Goal: Information Seeking & Learning: Check status

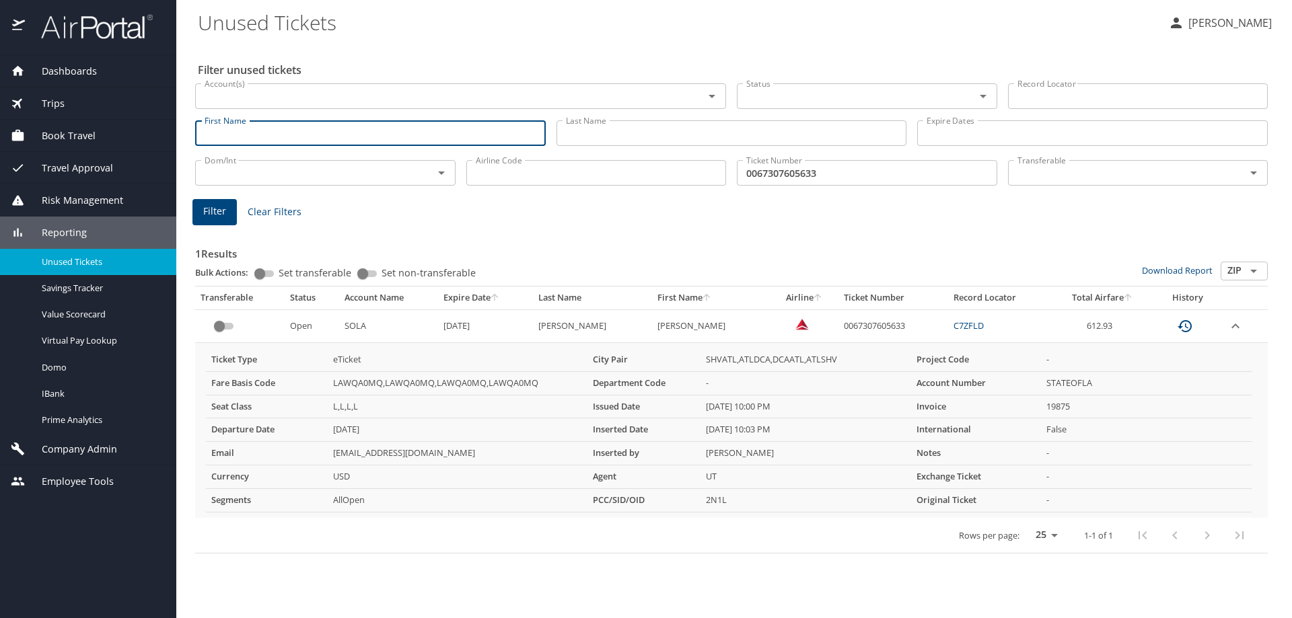
click at [281, 131] on input "First Name" at bounding box center [370, 133] width 351 height 26
type input "a"
type input "[PERSON_NAME]"
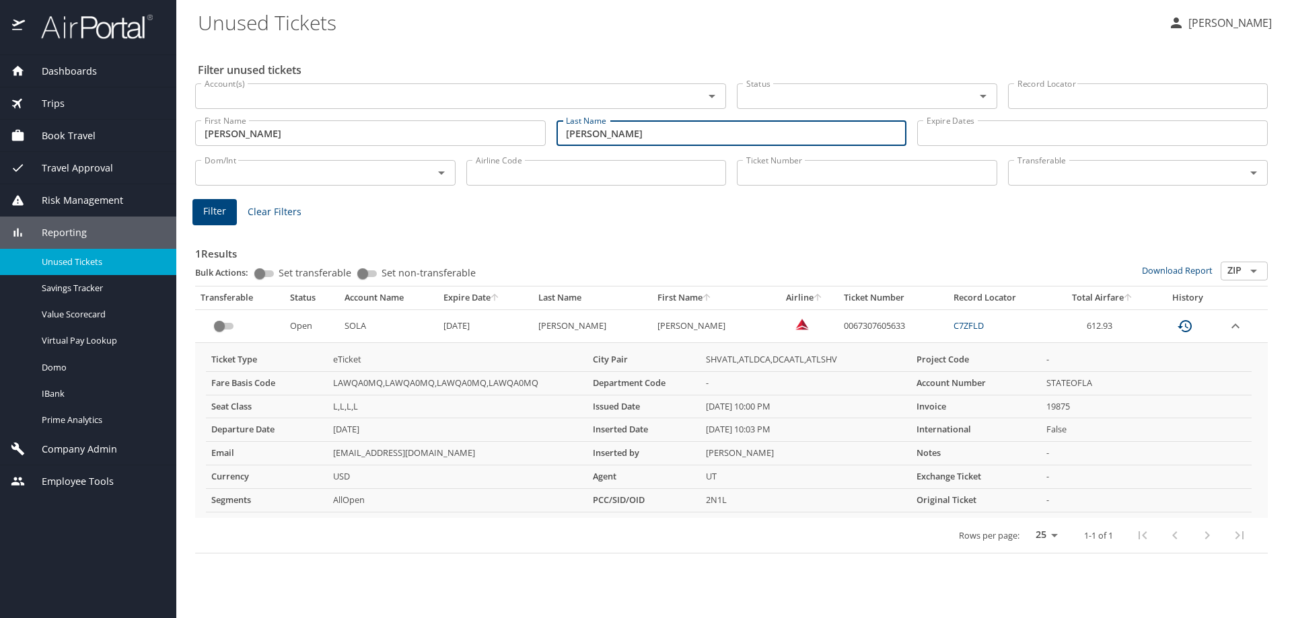
type input "[PERSON_NAME]"
click at [214, 205] on span "Filter" at bounding box center [214, 211] width 23 height 17
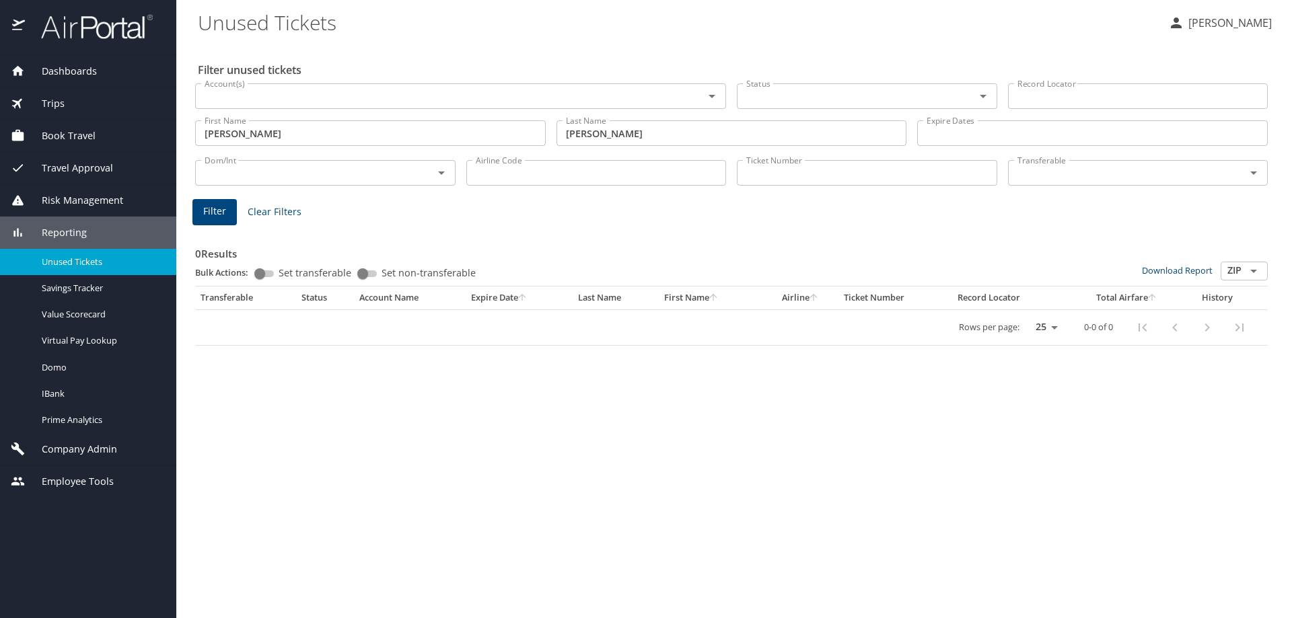
click at [260, 132] on input "[PERSON_NAME]" at bounding box center [370, 133] width 351 height 26
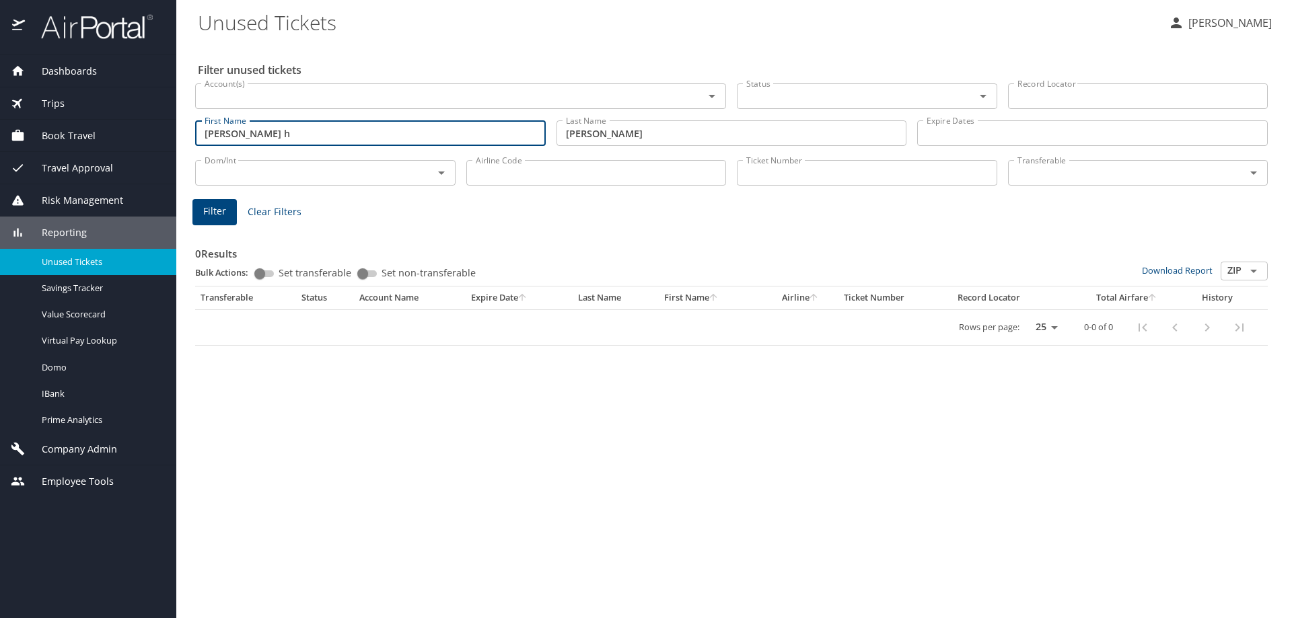
click at [219, 209] on span "Filter" at bounding box center [214, 211] width 23 height 17
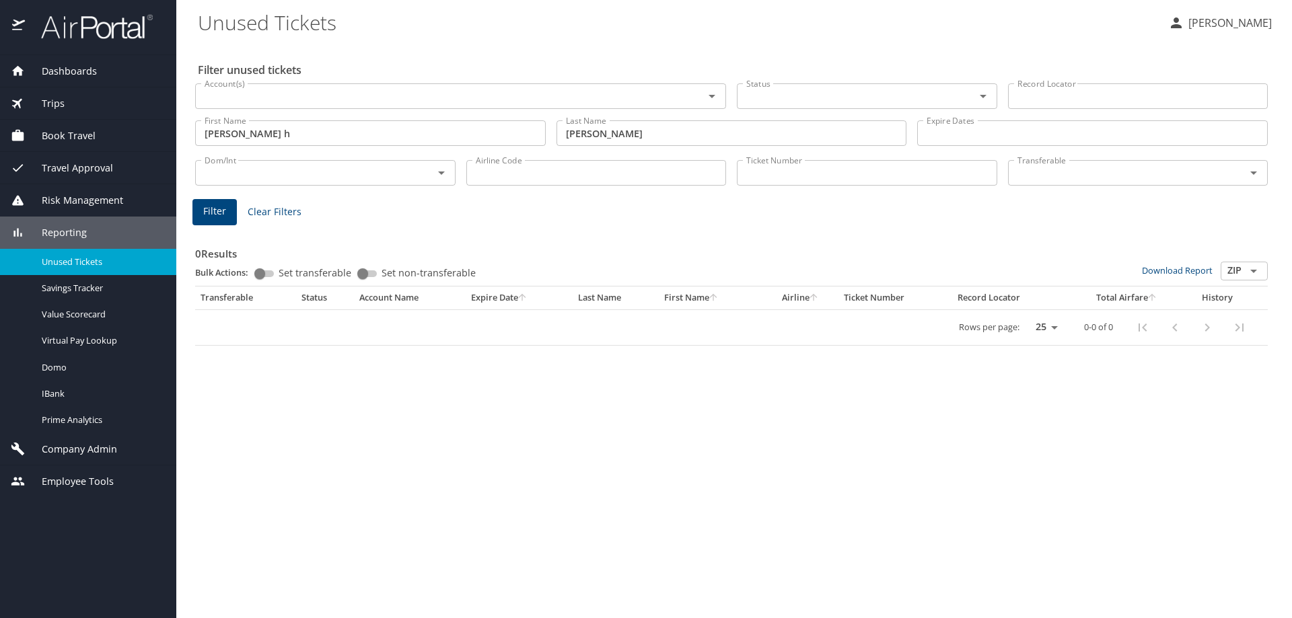
click at [76, 260] on span "Unused Tickets" at bounding box center [101, 262] width 118 height 13
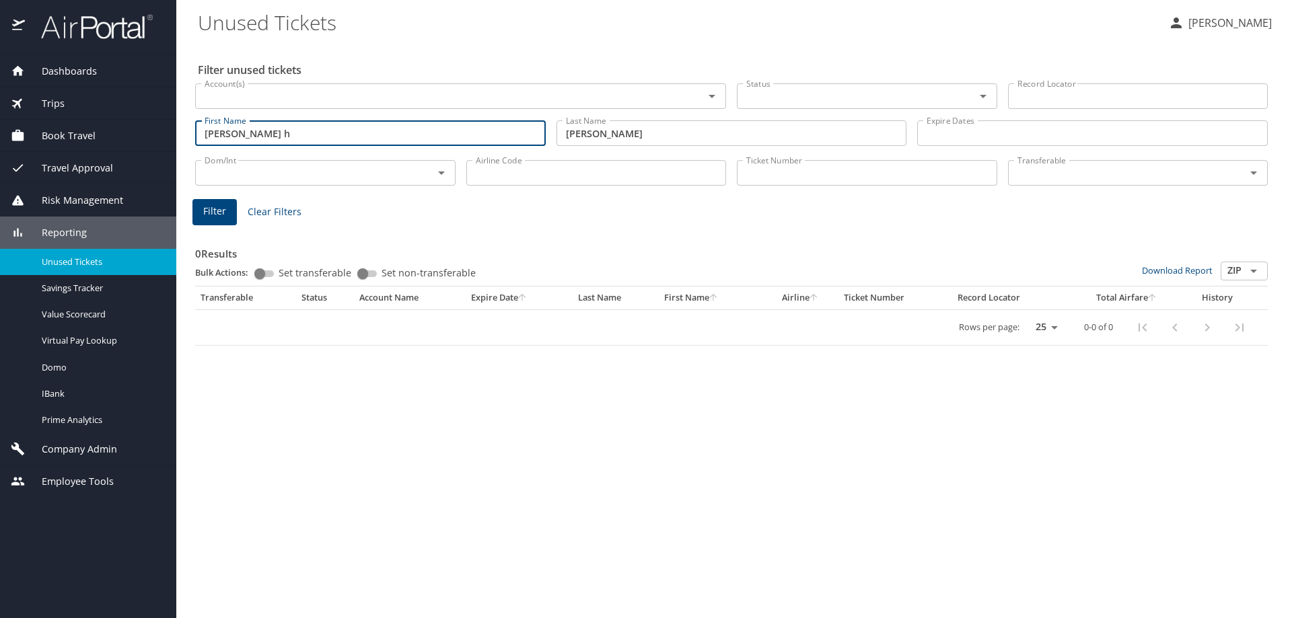
click at [269, 130] on input "[PERSON_NAME] h" at bounding box center [370, 133] width 351 height 26
type input "a"
type input "[PERSON_NAME]"
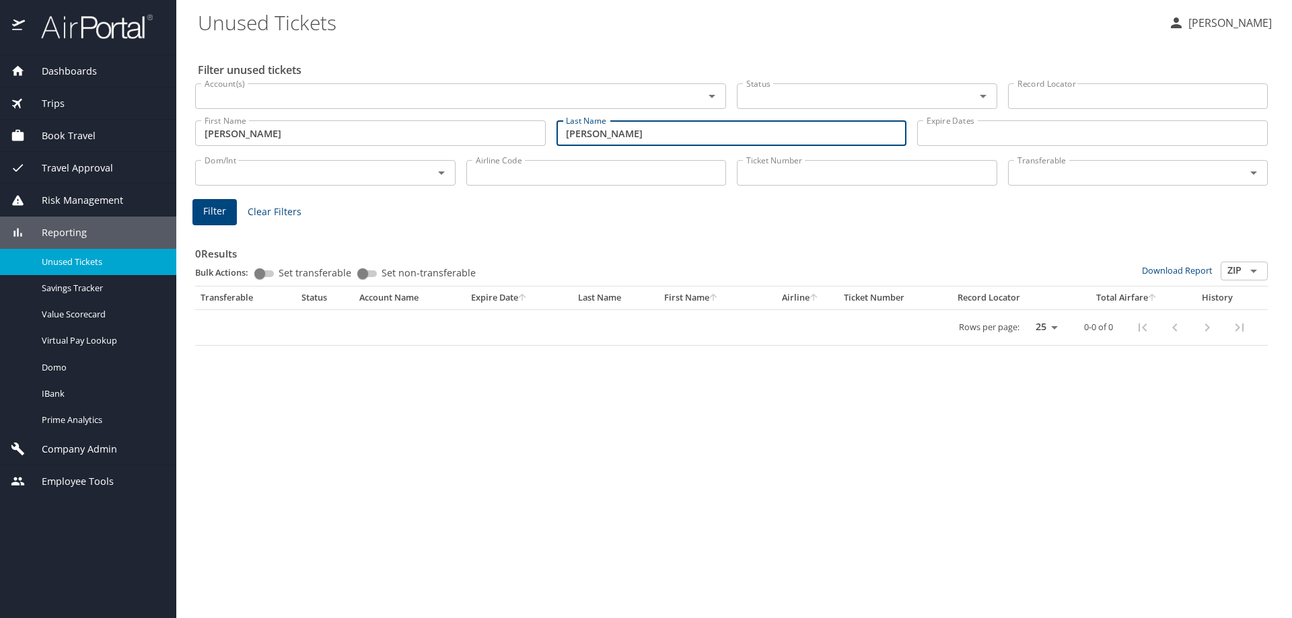
click at [629, 137] on input "[PERSON_NAME]" at bounding box center [732, 133] width 351 height 26
drag, startPoint x: 629, startPoint y: 130, endPoint x: 493, endPoint y: 130, distance: 136.6
click at [493, 130] on div "First Name [PERSON_NAME] First Name Last Name [PERSON_NAME] Last Name Expire Da…" at bounding box center [731, 134] width 1083 height 48
type input "[PERSON_NAME]"
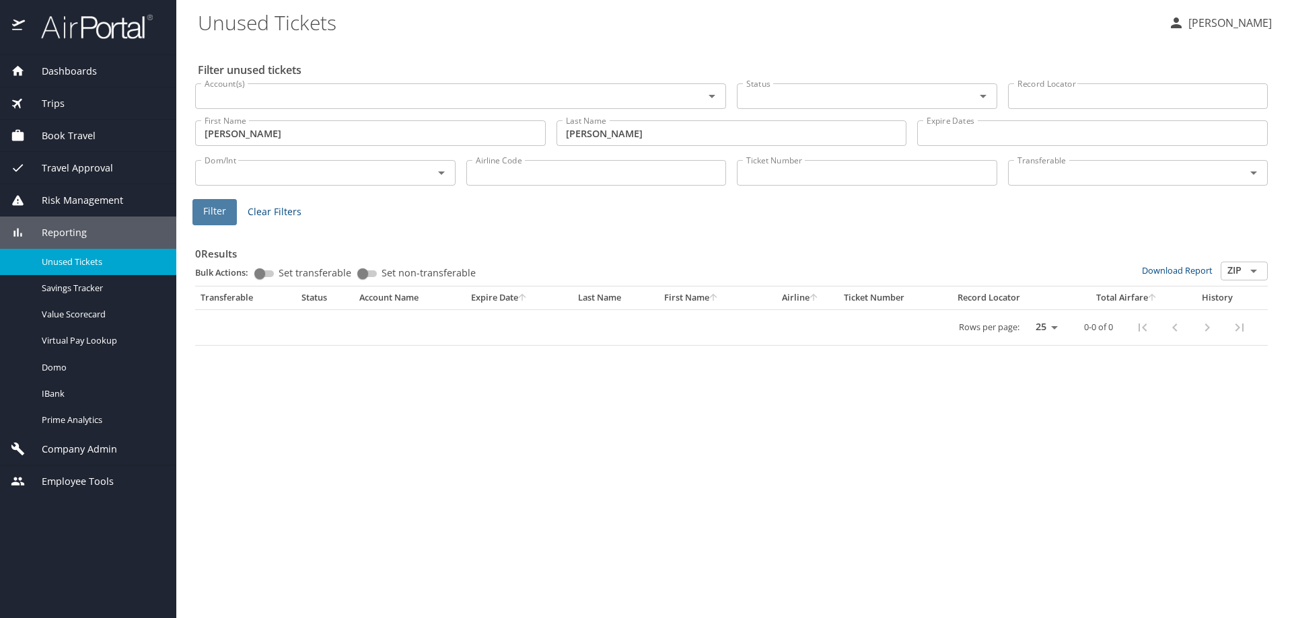
click at [213, 206] on span "Filter" at bounding box center [214, 211] width 23 height 17
click at [764, 174] on input "Ticket Number" at bounding box center [867, 173] width 260 height 26
click at [769, 177] on input "Ticket Number" at bounding box center [867, 173] width 260 height 26
click at [759, 172] on input "Ticket Number" at bounding box center [867, 173] width 260 height 26
click at [770, 178] on input "Ticket Number" at bounding box center [867, 173] width 260 height 26
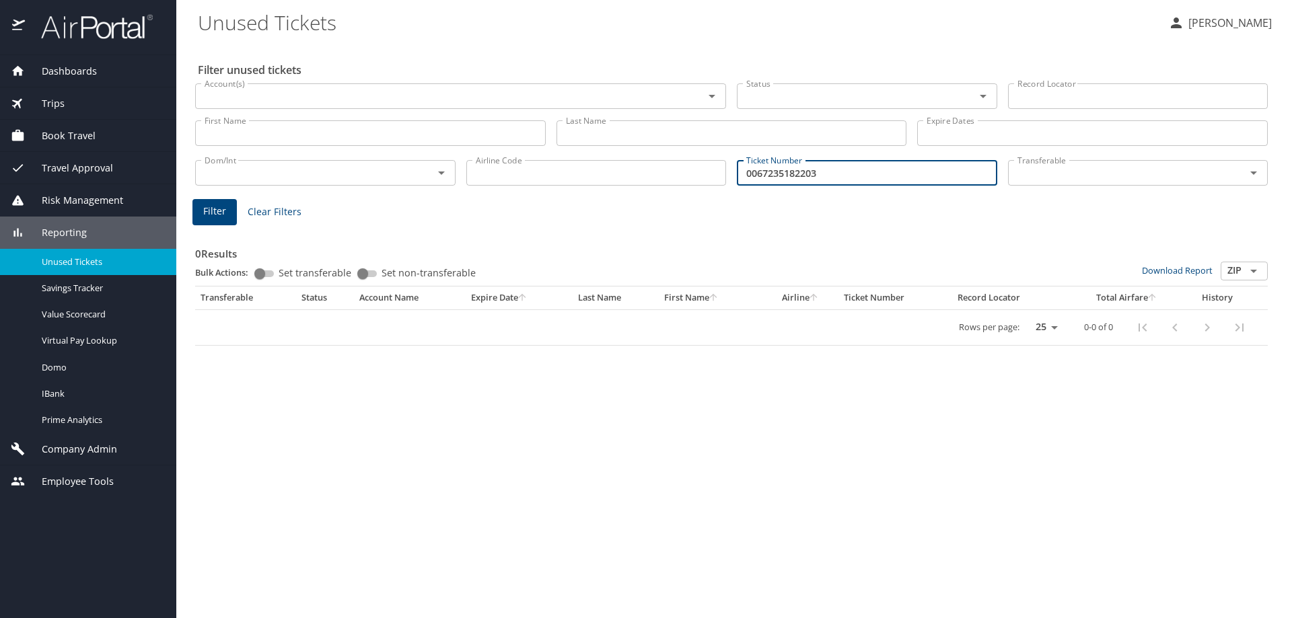
type input "0067235182203"
click at [209, 201] on button "Filter" at bounding box center [214, 212] width 44 height 26
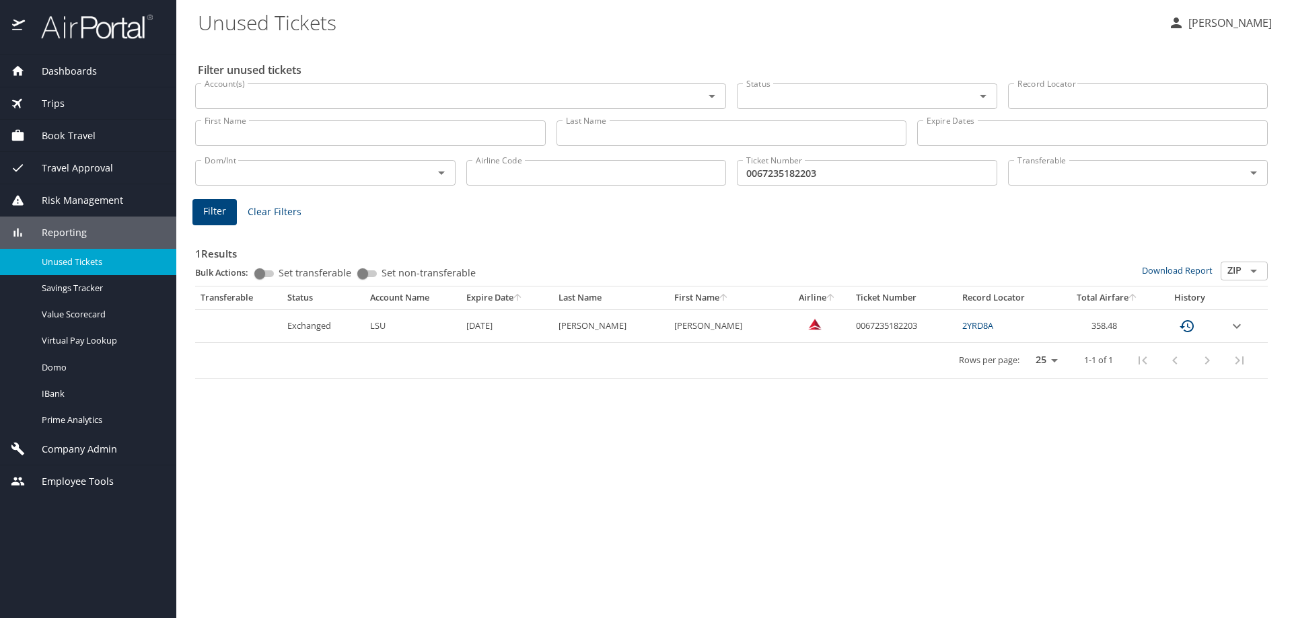
click at [1231, 325] on icon "expand row" at bounding box center [1237, 326] width 16 height 16
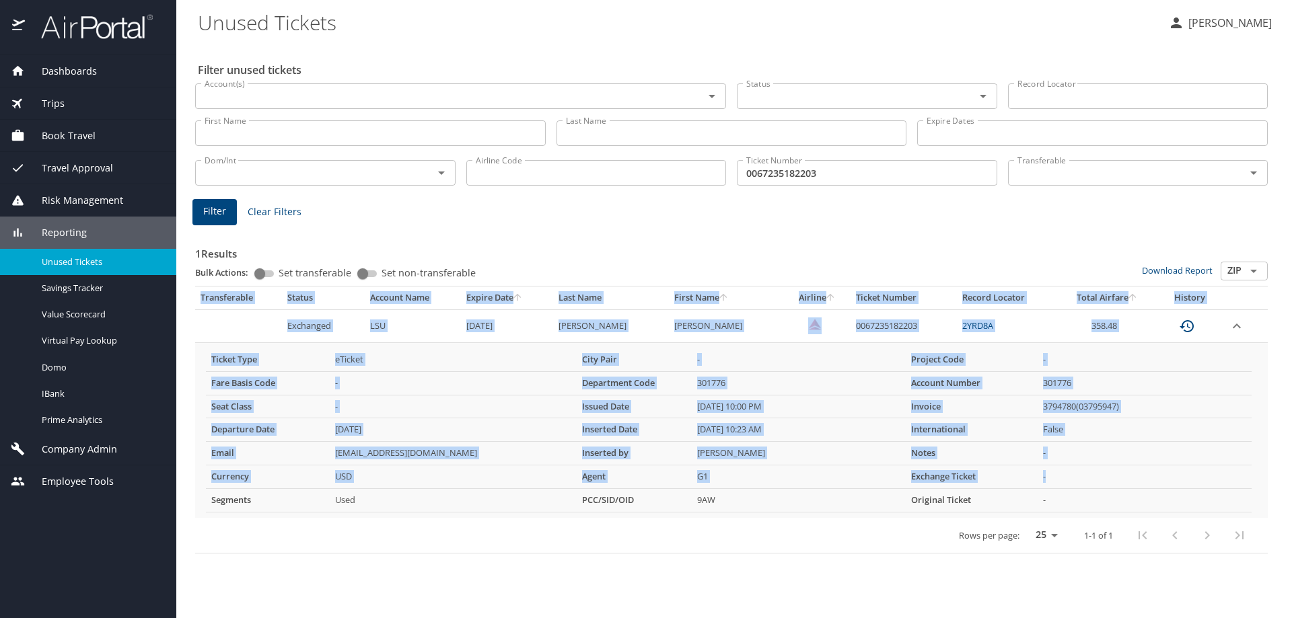
drag, startPoint x: 199, startPoint y: 289, endPoint x: 1190, endPoint y: 477, distance: 1009.0
click at [1190, 477] on table "Transferable Status Account Name Expire Date Last Name First Name Airline Ticke…" at bounding box center [731, 420] width 1073 height 267
click at [790, 390] on td "301776" at bounding box center [799, 383] width 214 height 24
